Goal: Information Seeking & Learning: Learn about a topic

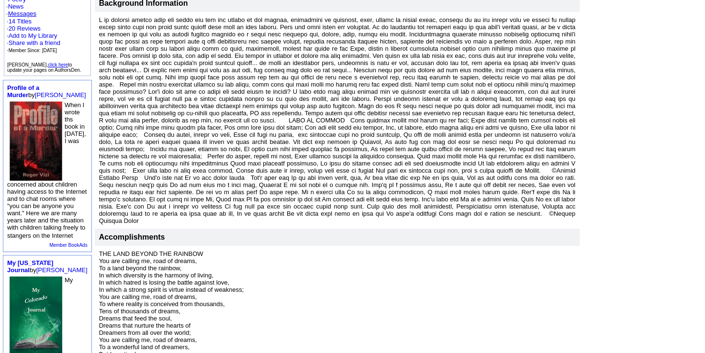
scroll to position [75, 0]
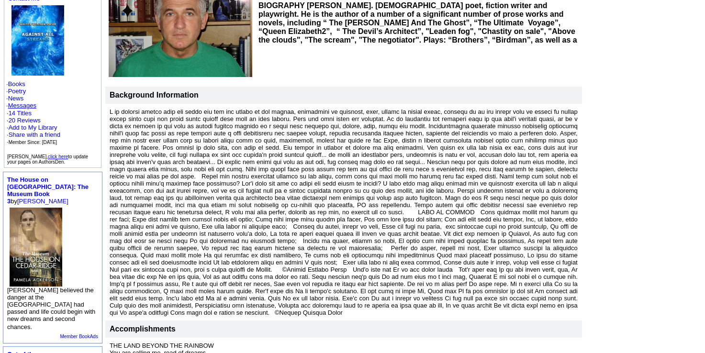
scroll to position [144, 0]
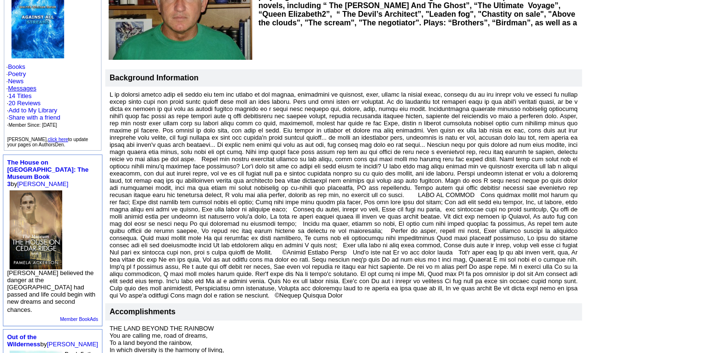
drag, startPoint x: 347, startPoint y: 281, endPoint x: 85, endPoint y: 86, distance: 326.2
copy td "Background Information I am writing poetry from the heart and for the hearts of…"
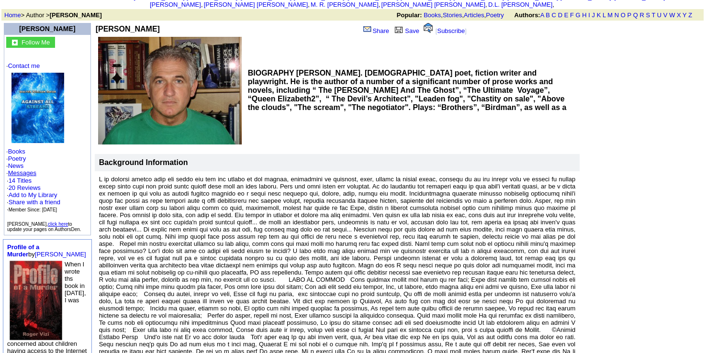
scroll to position [144, 0]
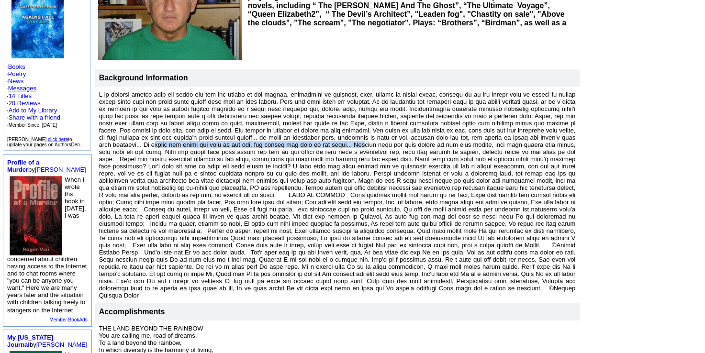
drag, startPoint x: 322, startPoint y: 137, endPoint x: 121, endPoint y: 141, distance: 201.1
click at [121, 141] on font at bounding box center [337, 195] width 477 height 208
copy font "We should not dread the grey in the sky, but rather the grey in the heart..."
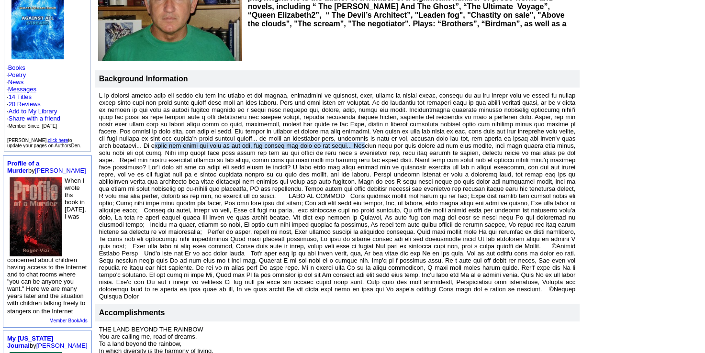
scroll to position [0, 0]
